Goal: Navigation & Orientation: Find specific page/section

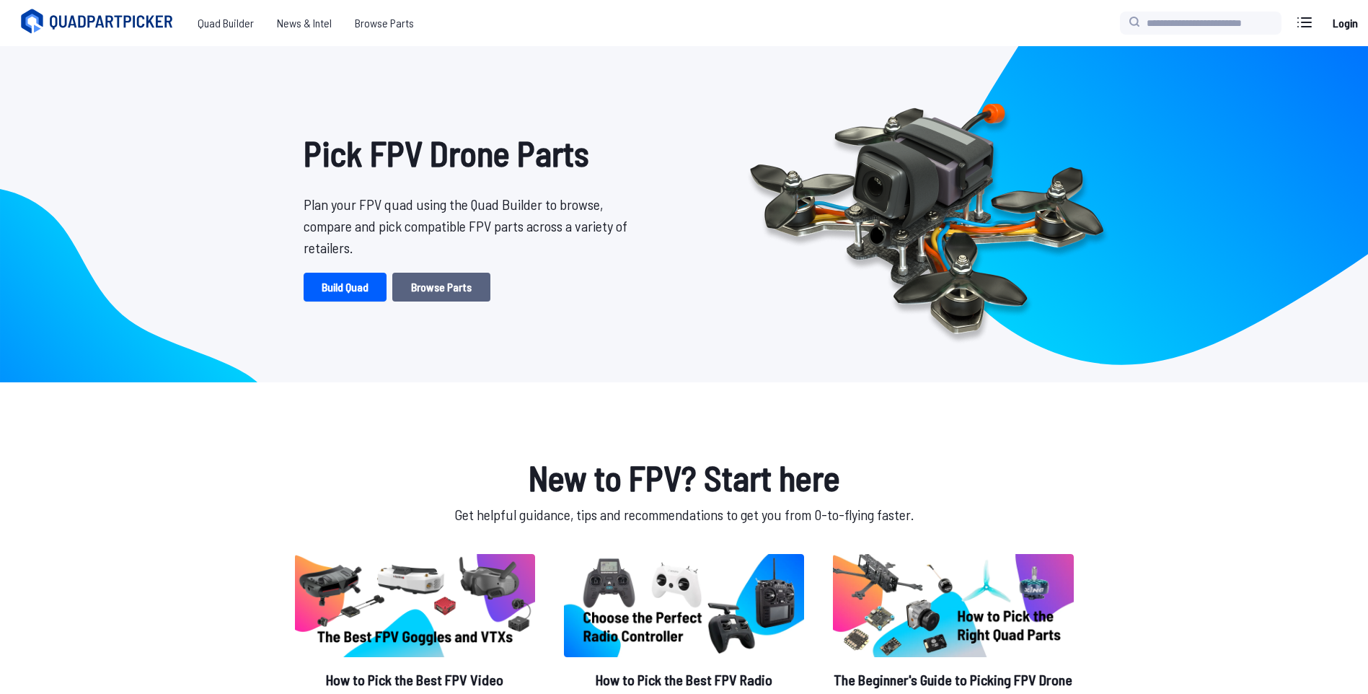
click at [440, 296] on link "Browse Parts" at bounding box center [441, 287] width 98 height 29
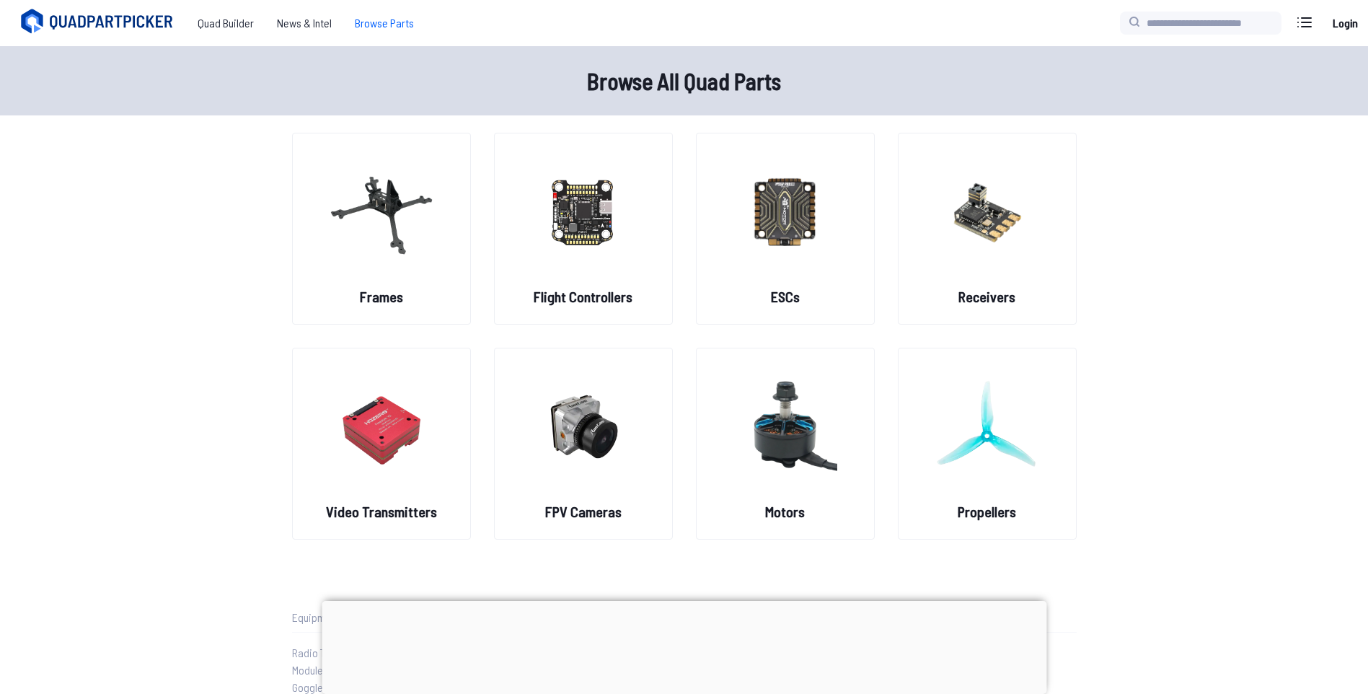
scroll to position [288, 0]
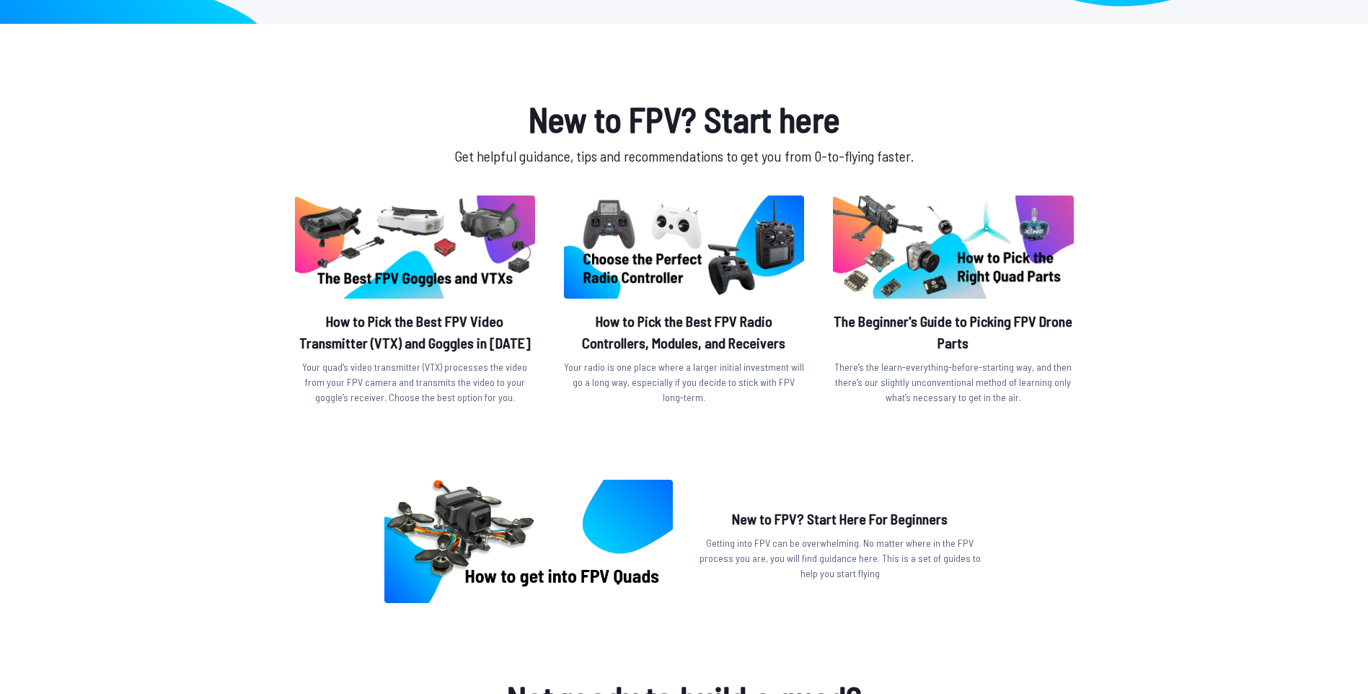
scroll to position [361, 0]
